Goal: Navigation & Orientation: Find specific page/section

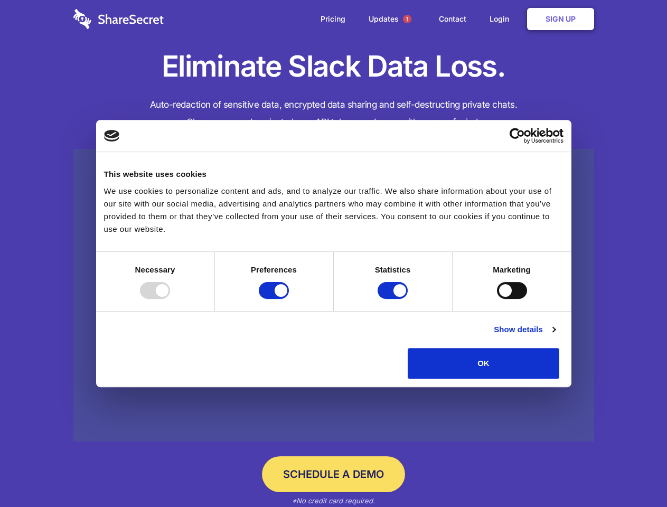
click at [170, 299] on div at bounding box center [155, 290] width 30 height 17
click at [289, 299] on input "Preferences" at bounding box center [274, 290] width 30 height 17
checkbox input "false"
click at [394, 299] on input "Statistics" at bounding box center [393, 290] width 30 height 17
checkbox input "false"
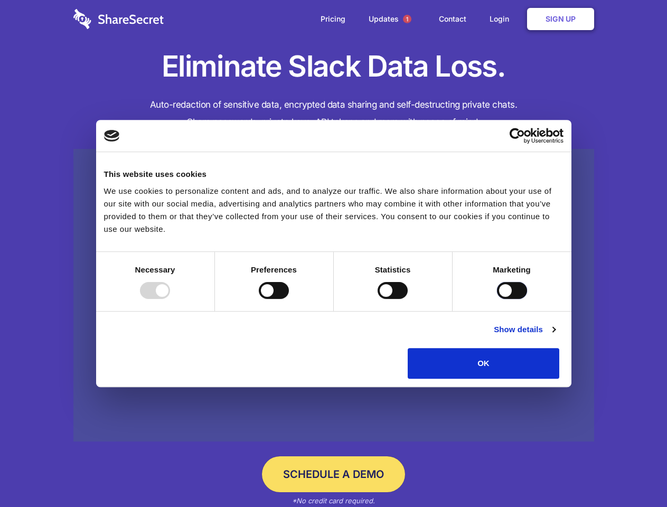
click at [497, 299] on input "Marketing" at bounding box center [512, 290] width 30 height 17
checkbox input "true"
click at [555, 336] on link "Show details" at bounding box center [524, 329] width 61 height 13
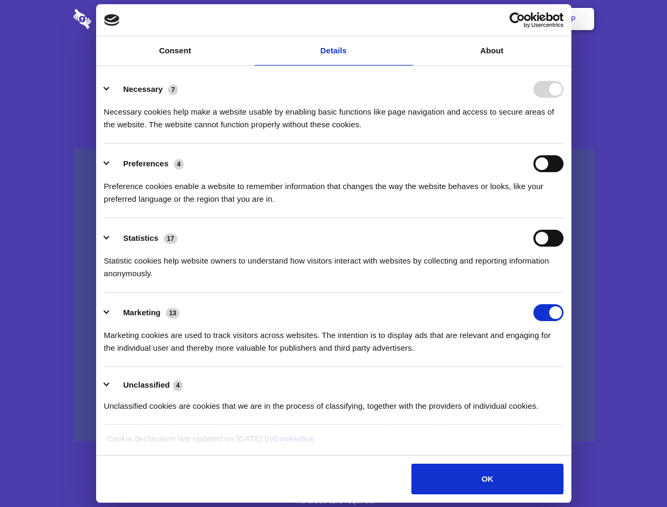
click at [569, 383] on ul "Necessary 7 Necessary cookies help make a website usable by enabling basic func…" at bounding box center [334, 247] width 470 height 356
click at [407, 19] on span "1" at bounding box center [407, 19] width 8 height 8
